Goal: Information Seeking & Learning: Learn about a topic

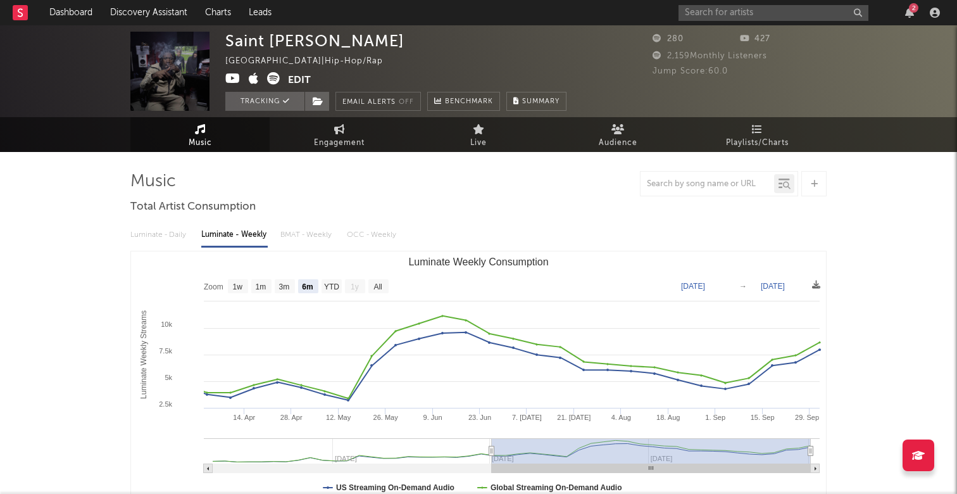
select select "6m"
click at [913, 16] on icon "button" at bounding box center [909, 13] width 9 height 10
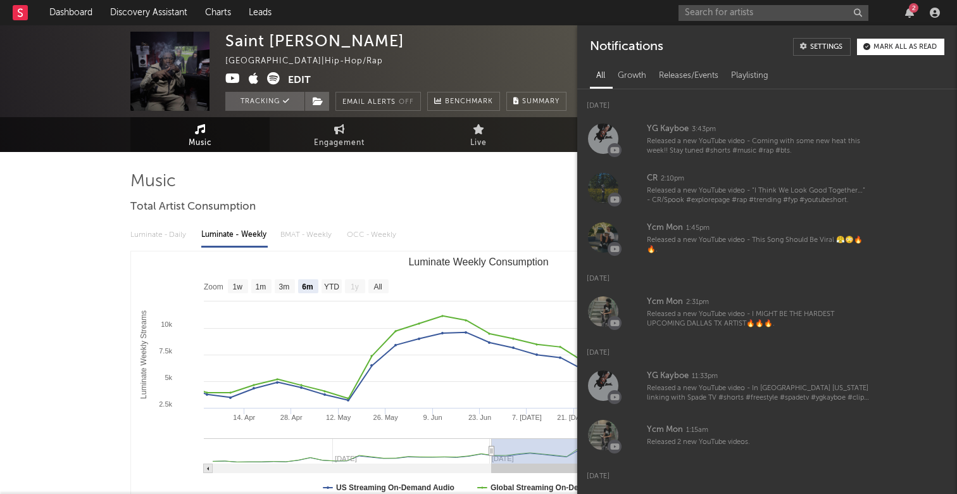
click at [504, 193] on div at bounding box center [478, 183] width 696 height 25
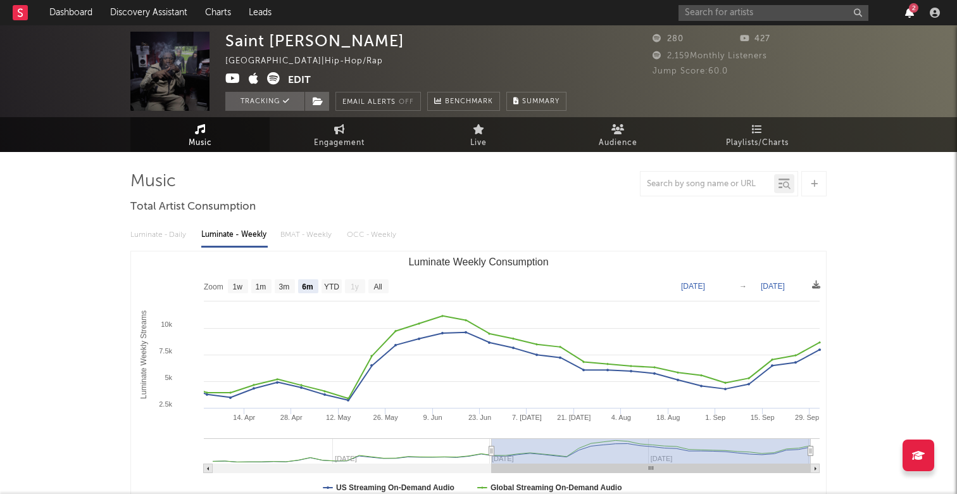
click at [913, 13] on icon "button" at bounding box center [909, 13] width 9 height 10
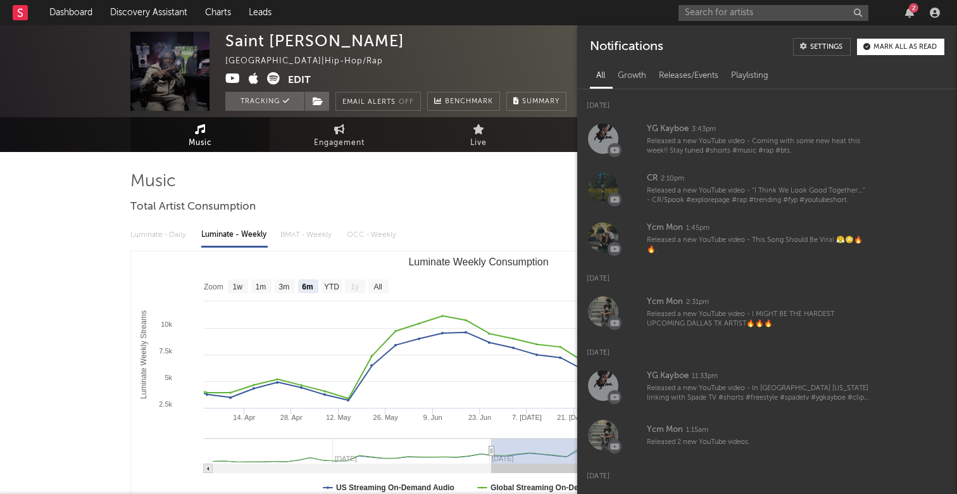
click at [541, 49] on div "Saint [PERSON_NAME] [GEOGRAPHIC_DATA] | Hip-Hop/Rap Edit Tracking Email Alerts …" at bounding box center [395, 71] width 341 height 79
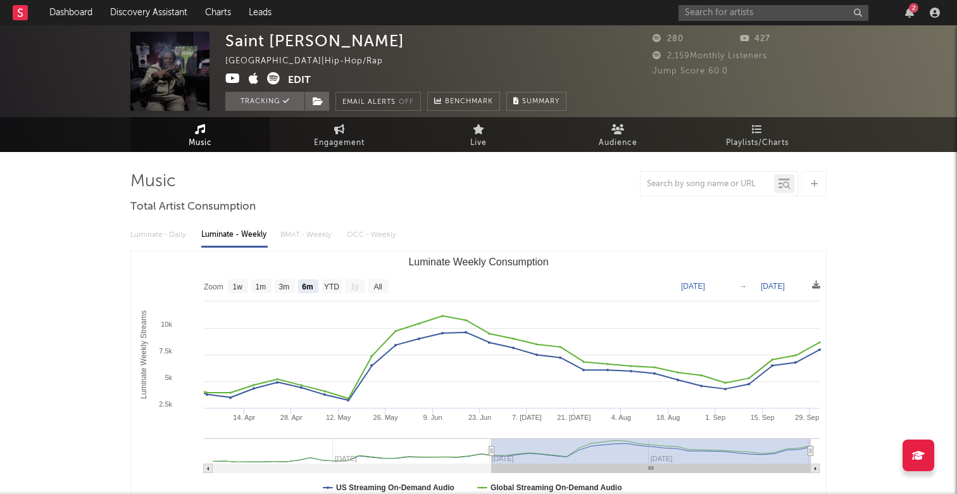
click at [910, 11] on div "2" at bounding box center [913, 7] width 9 height 9
click at [518, 37] on div "Saint [PERSON_NAME] [GEOGRAPHIC_DATA] | Hip-Hop/Rap Edit Tracking Email Alerts …" at bounding box center [395, 71] width 341 height 79
click at [170, 14] on link "Discovery Assistant" at bounding box center [148, 12] width 95 height 25
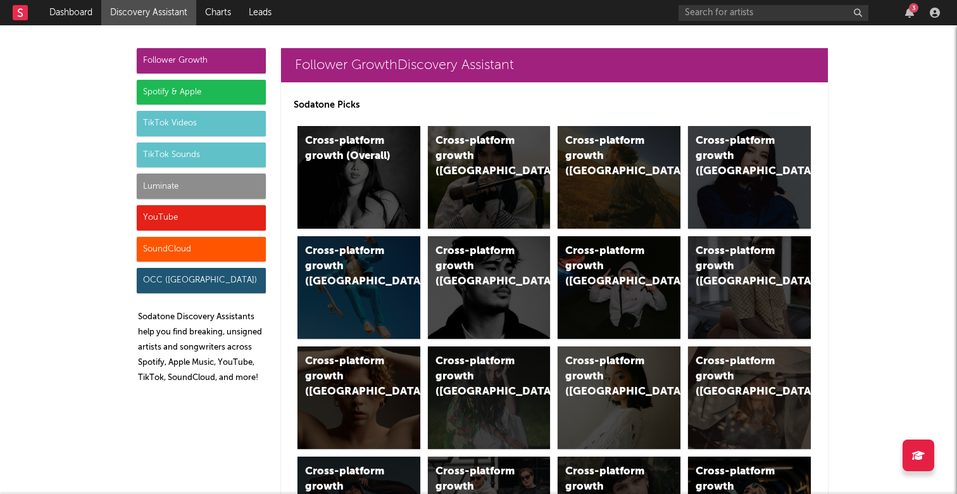
click at [209, 220] on div "YouTube" at bounding box center [201, 217] width 129 height 25
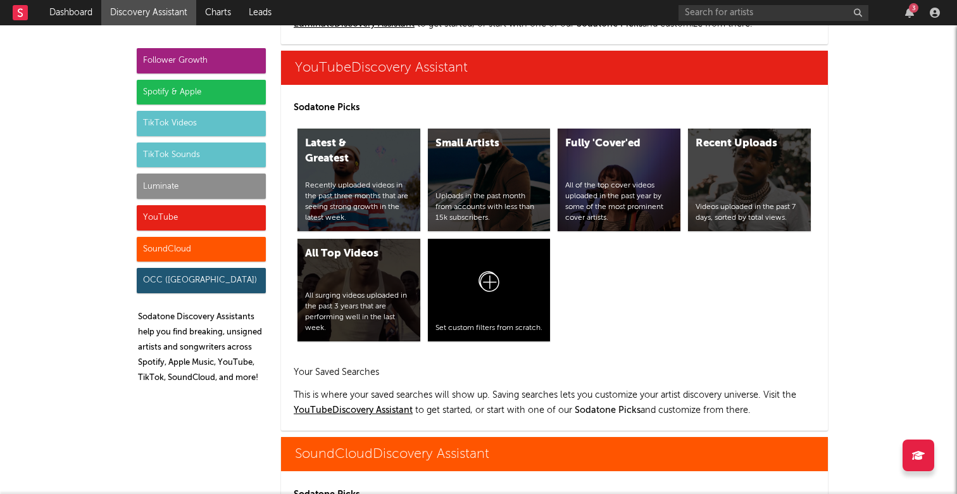
scroll to position [7011, 0]
click at [525, 178] on div "Small Artists Uploads in the past month from accounts with less than 15k subscr…" at bounding box center [489, 180] width 123 height 103
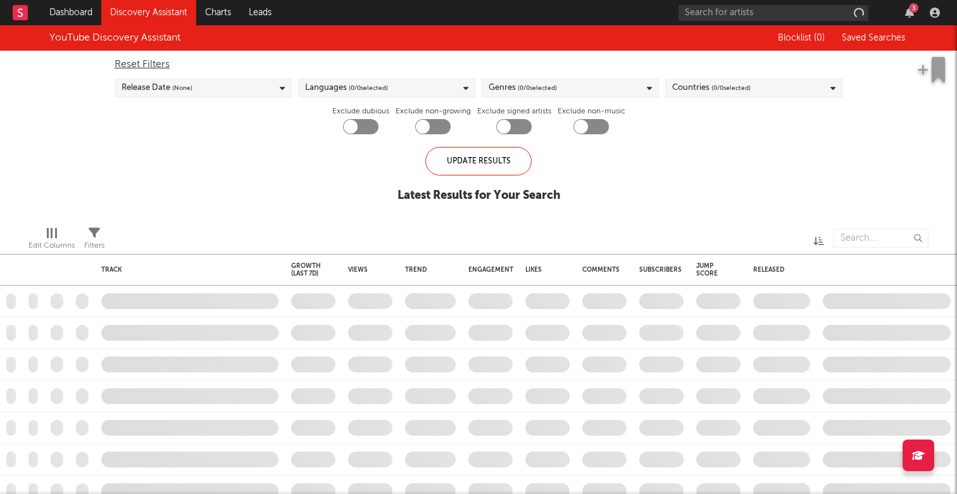
checkbox input "true"
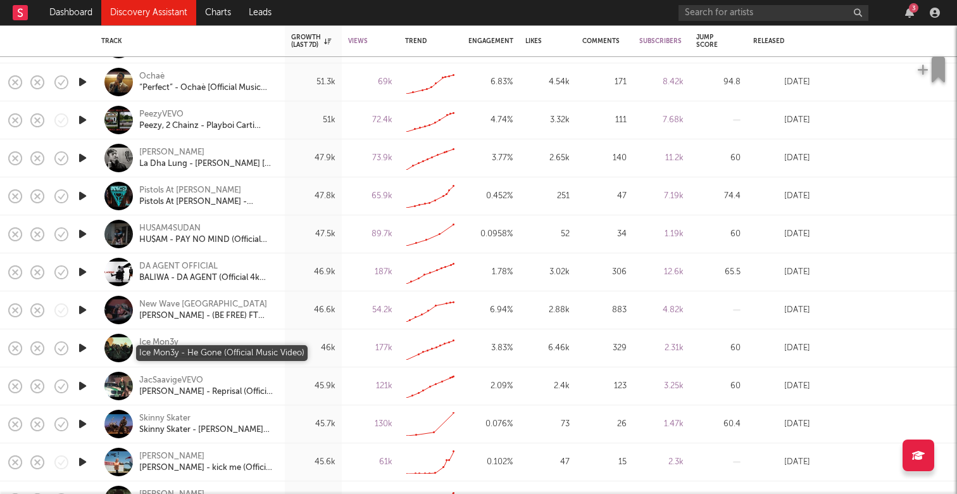
click at [208, 356] on div "Ice Mon3y - He Gone (Official Music Video)" at bounding box center [207, 353] width 136 height 11
